Goal: Information Seeking & Learning: Learn about a topic

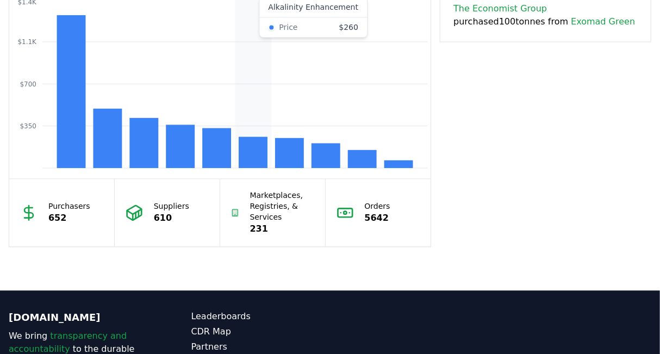
scroll to position [851, 0]
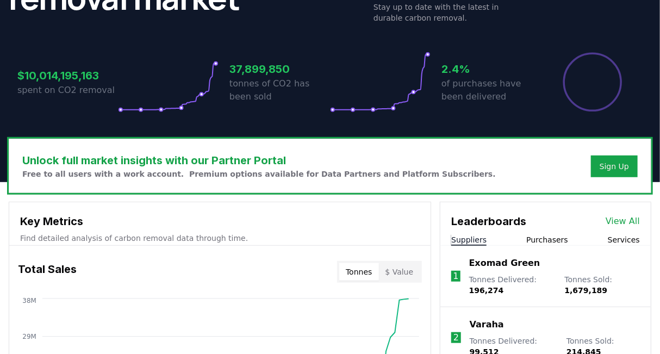
scroll to position [198, 0]
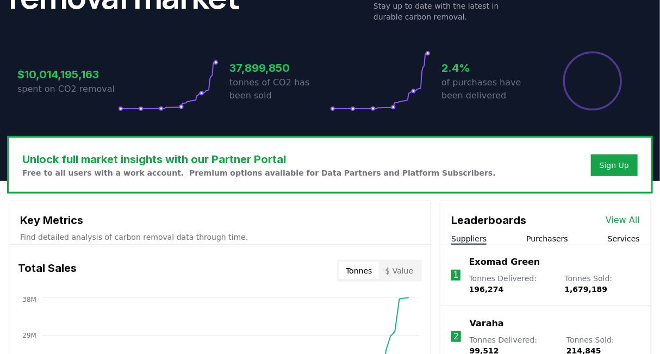
click at [631, 221] on link "View All" at bounding box center [623, 220] width 34 height 13
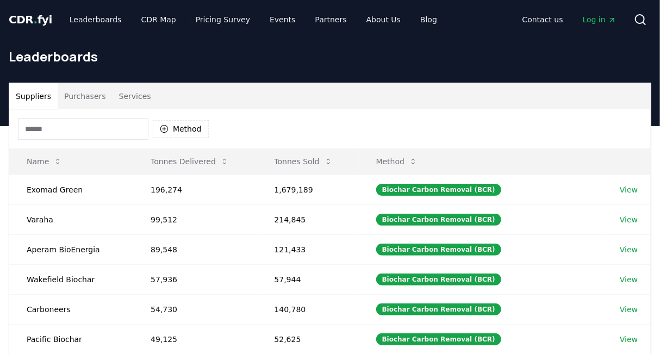
click at [77, 95] on button "Purchasers" at bounding box center [85, 96] width 55 height 26
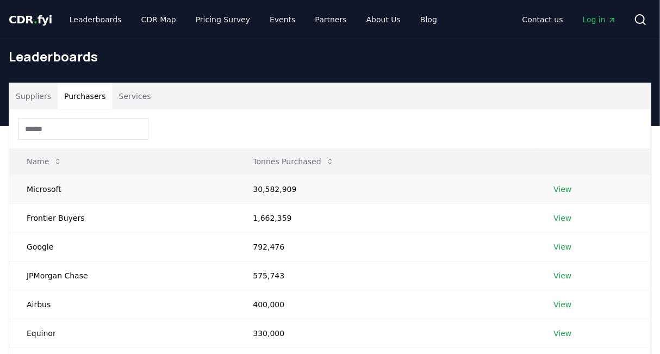
click at [549, 193] on td "View" at bounding box center [593, 189] width 115 height 29
click at [567, 191] on link "View" at bounding box center [563, 189] width 18 height 11
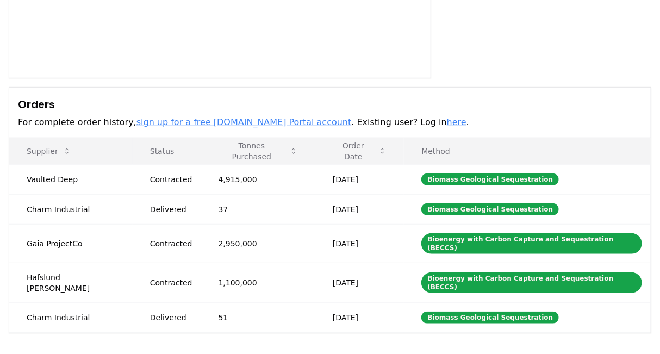
scroll to position [218, 0]
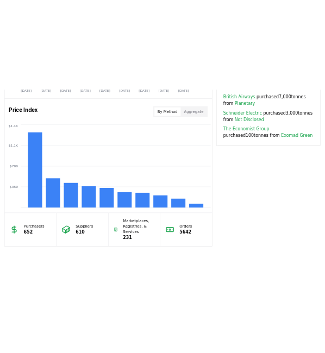
scroll to position [905, 0]
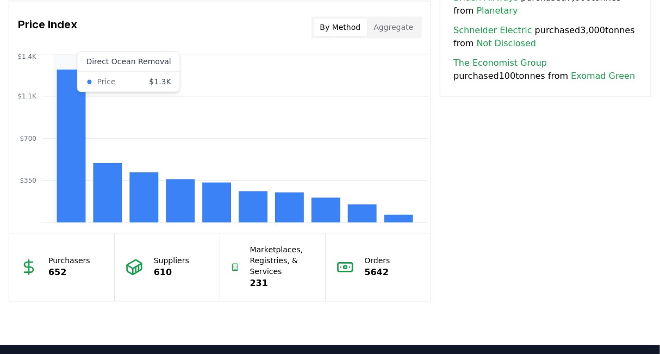
click at [70, 118] on rect at bounding box center [71, 145] width 29 height 153
click at [70, 115] on rect at bounding box center [71, 145] width 29 height 153
click at [123, 32] on div "Price Index By Method Aggregate" at bounding box center [219, 27] width 421 height 39
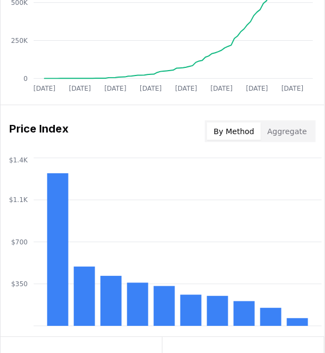
scroll to position [1069, 0]
